Goal: Information Seeking & Learning: Learn about a topic

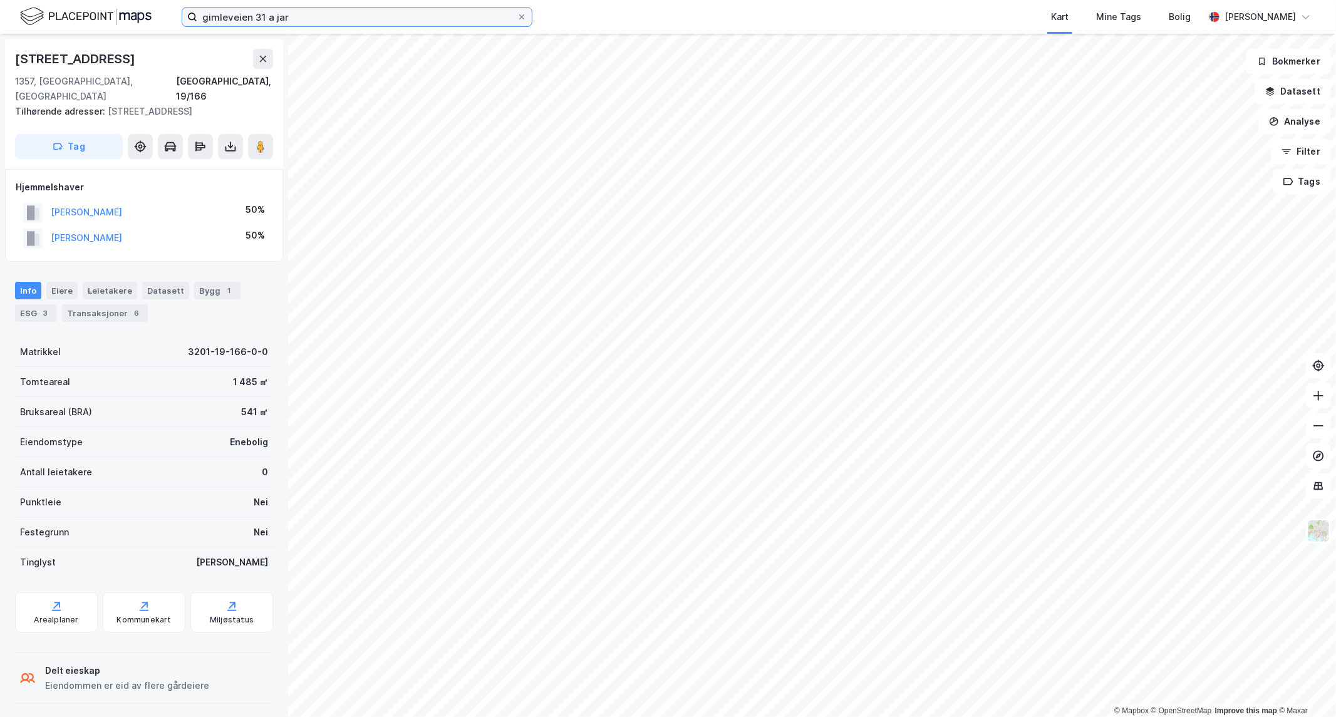
drag, startPoint x: 365, startPoint y: 8, endPoint x: 360, endPoint y: 18, distance: 10.6
click at [364, 9] on input "gimleveien 31 a jar" at bounding box center [356, 17] width 319 height 19
